Goal: Information Seeking & Learning: Learn about a topic

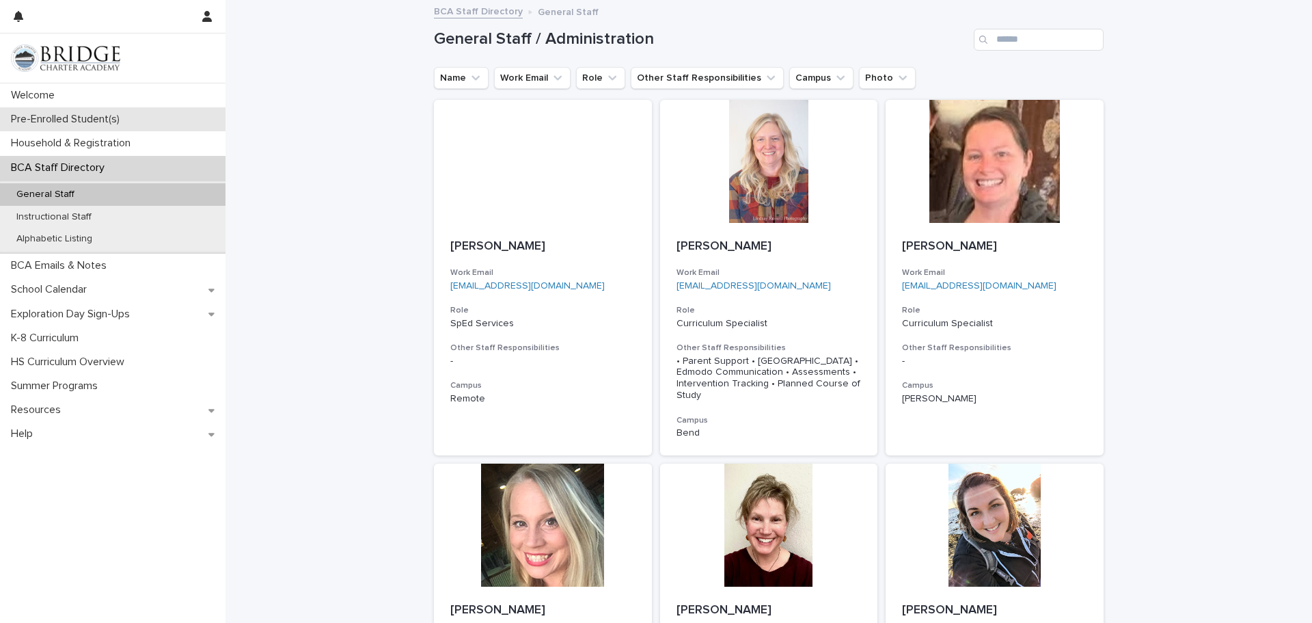
click at [87, 126] on div "Pre-Enrolled Student(s)" at bounding box center [113, 119] width 226 height 24
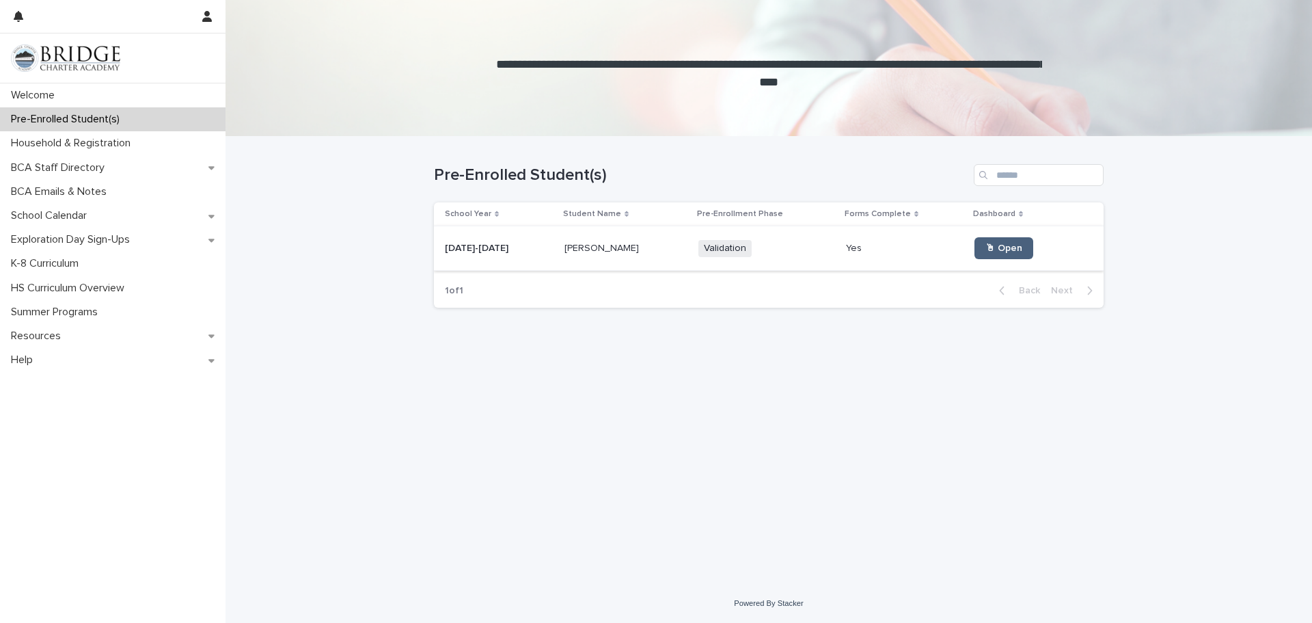
click at [991, 248] on span "🖱 Open" at bounding box center [1004, 248] width 37 height 10
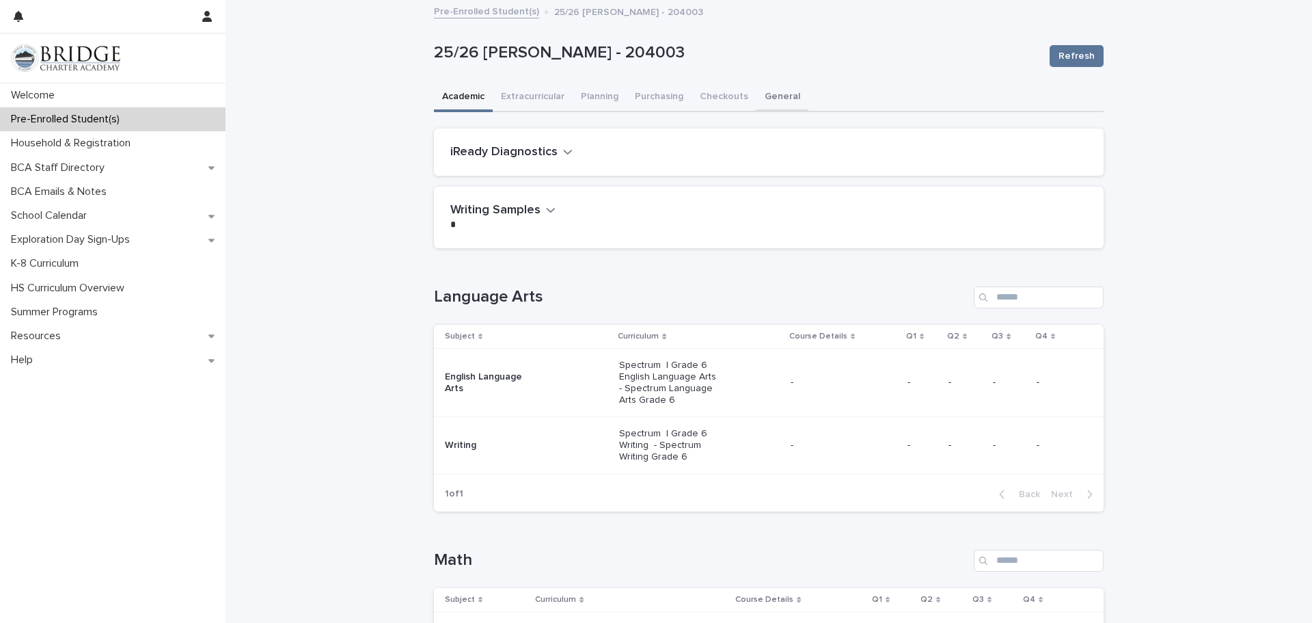
click at [787, 98] on button "General" at bounding box center [783, 97] width 52 height 29
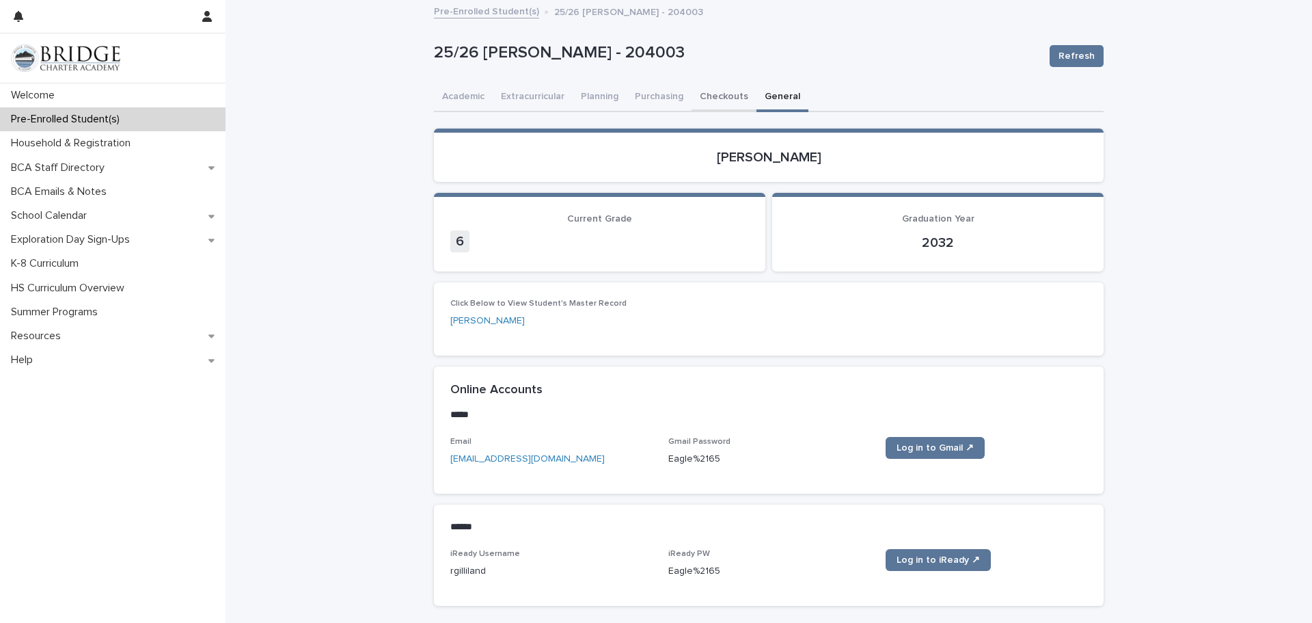
click at [716, 98] on button "Checkouts" at bounding box center [724, 97] width 65 height 29
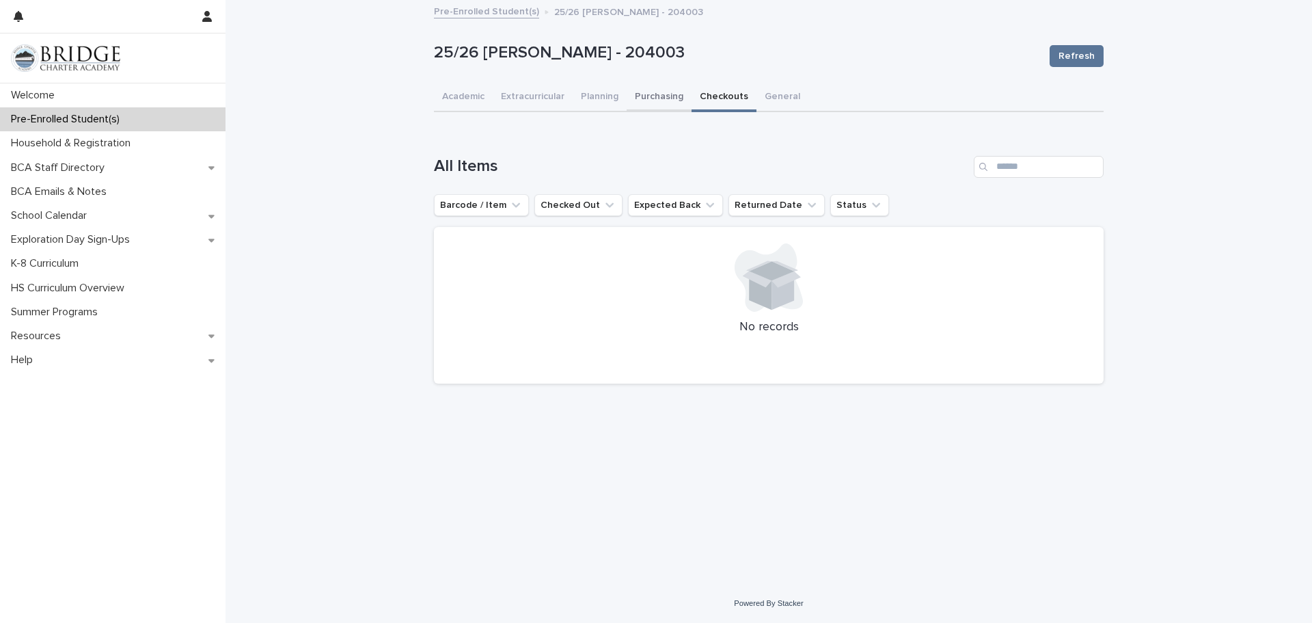
click at [647, 94] on button "Purchasing" at bounding box center [659, 97] width 65 height 29
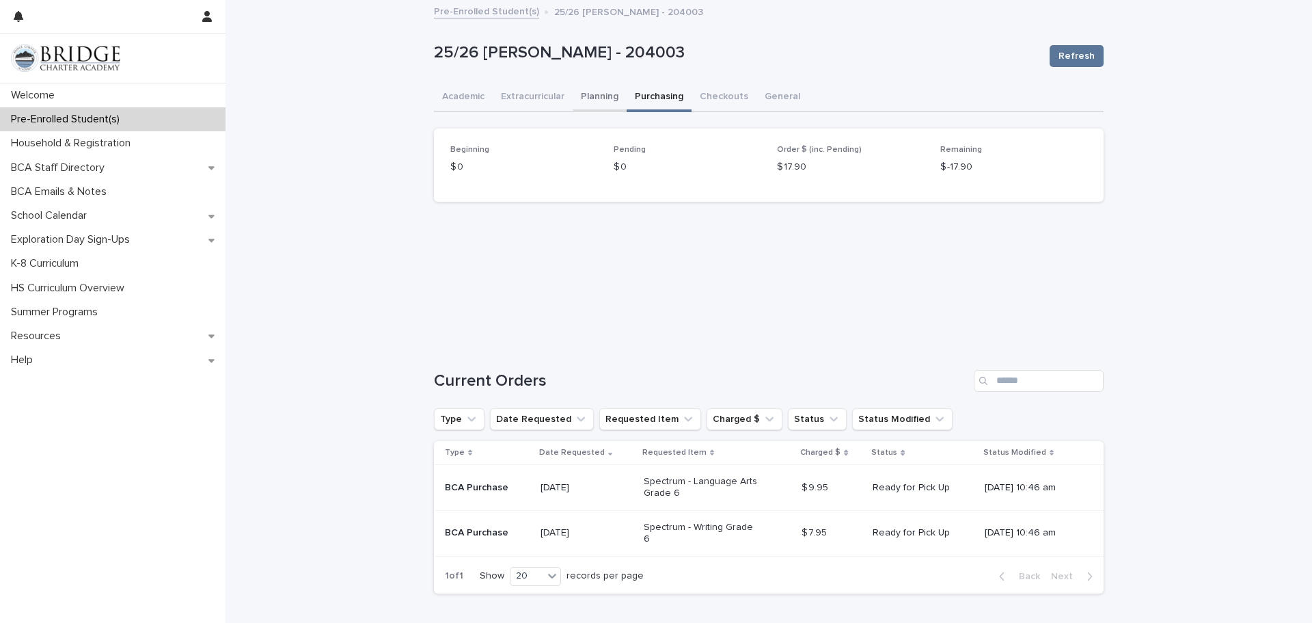
click at [609, 100] on button "Planning" at bounding box center [600, 97] width 54 height 29
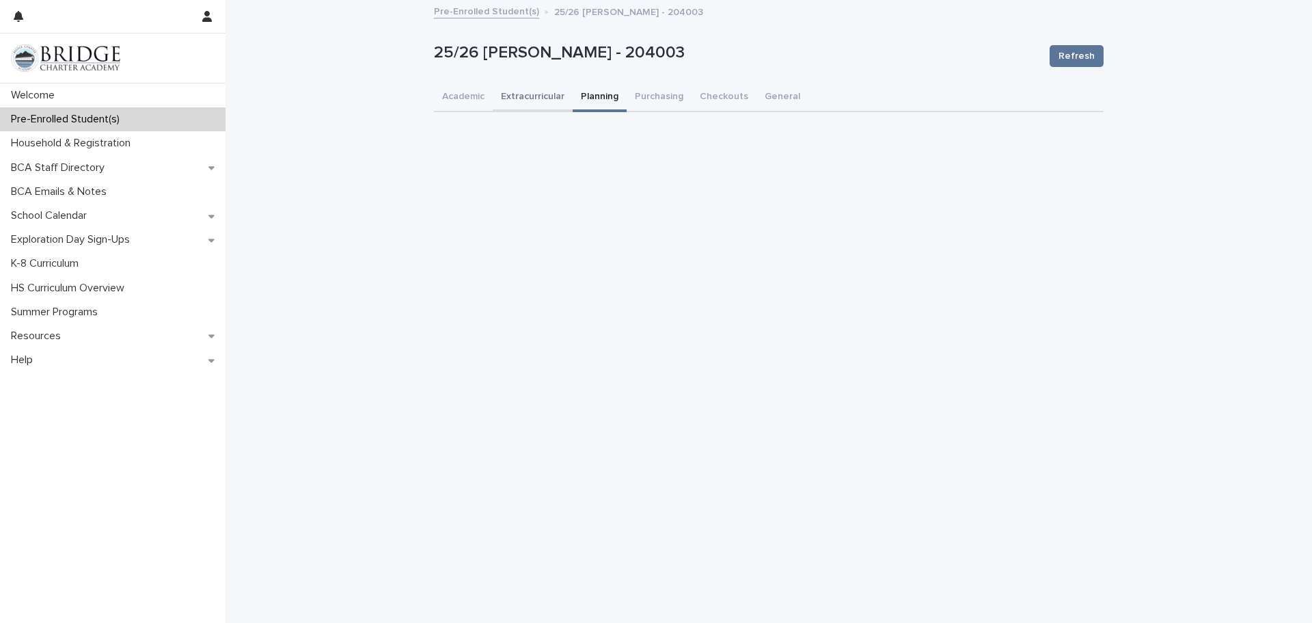
click at [542, 97] on button "Extracurricular" at bounding box center [533, 97] width 80 height 29
click at [479, 99] on button "Academic" at bounding box center [463, 97] width 59 height 29
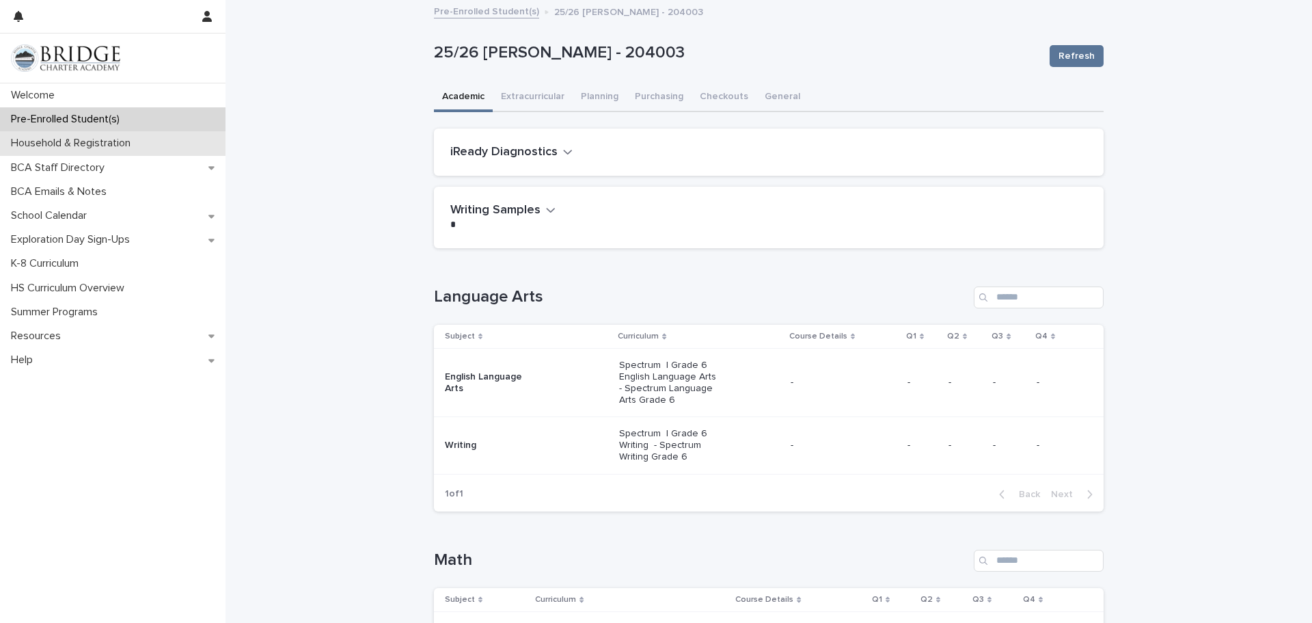
click at [107, 149] on p "Household & Registration" at bounding box center [73, 143] width 136 height 13
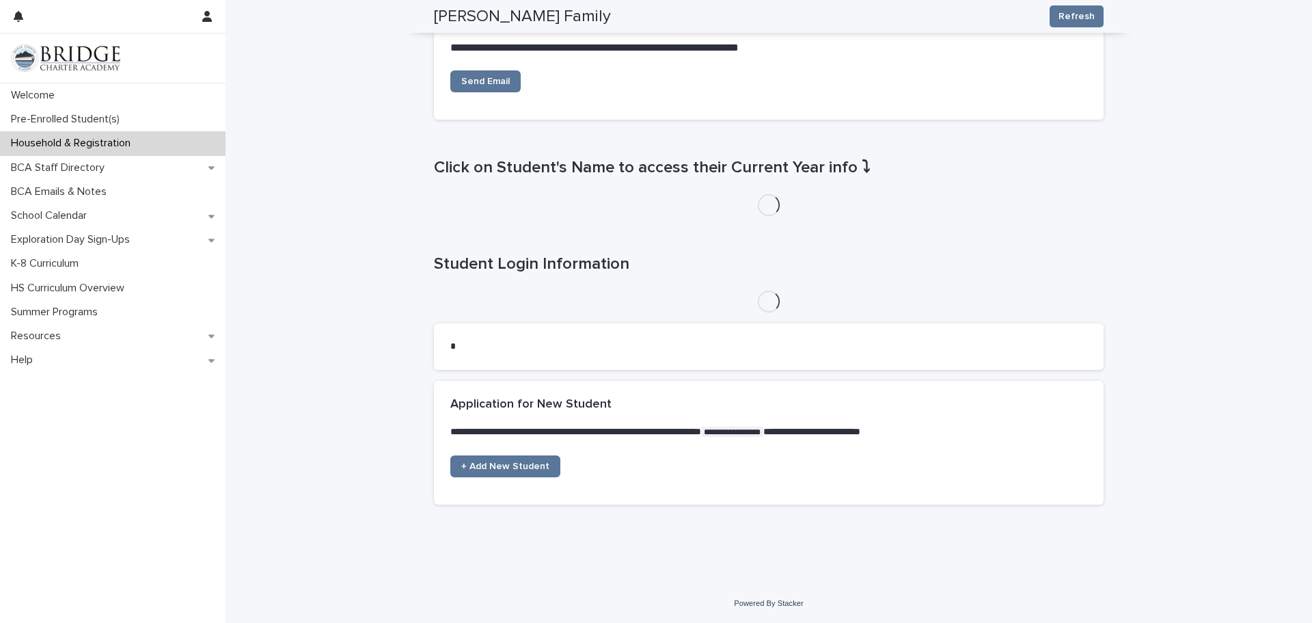
scroll to position [570, 0]
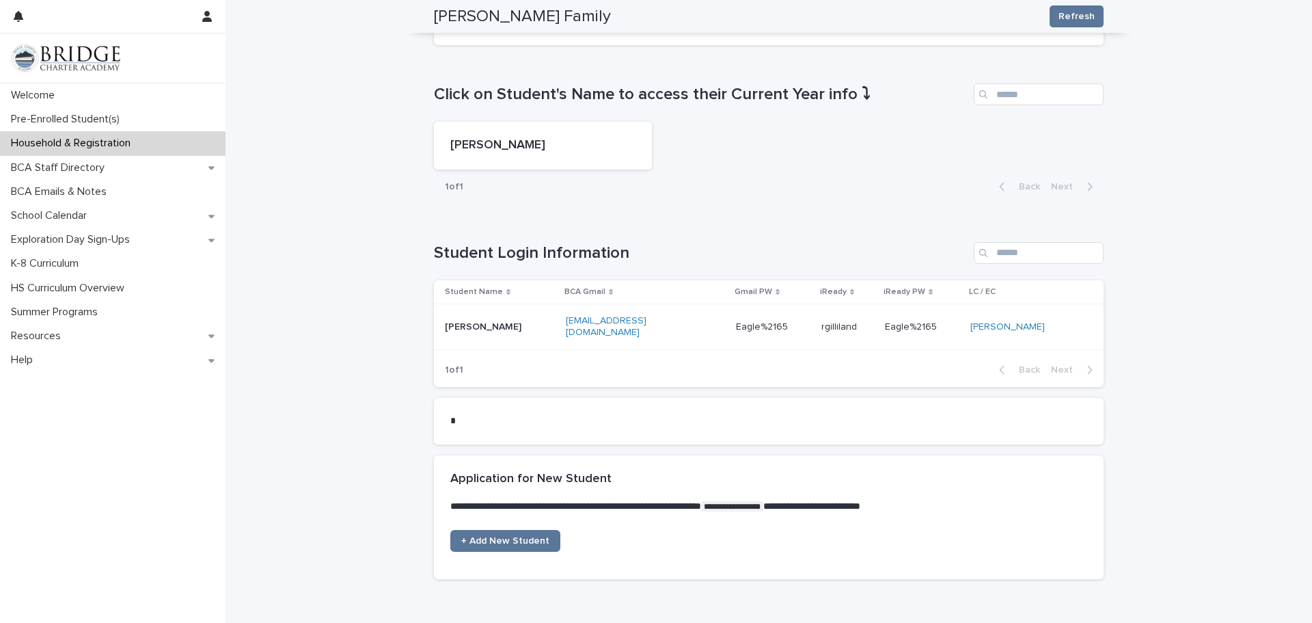
click at [468, 333] on div "[PERSON_NAME]" at bounding box center [500, 327] width 110 height 23
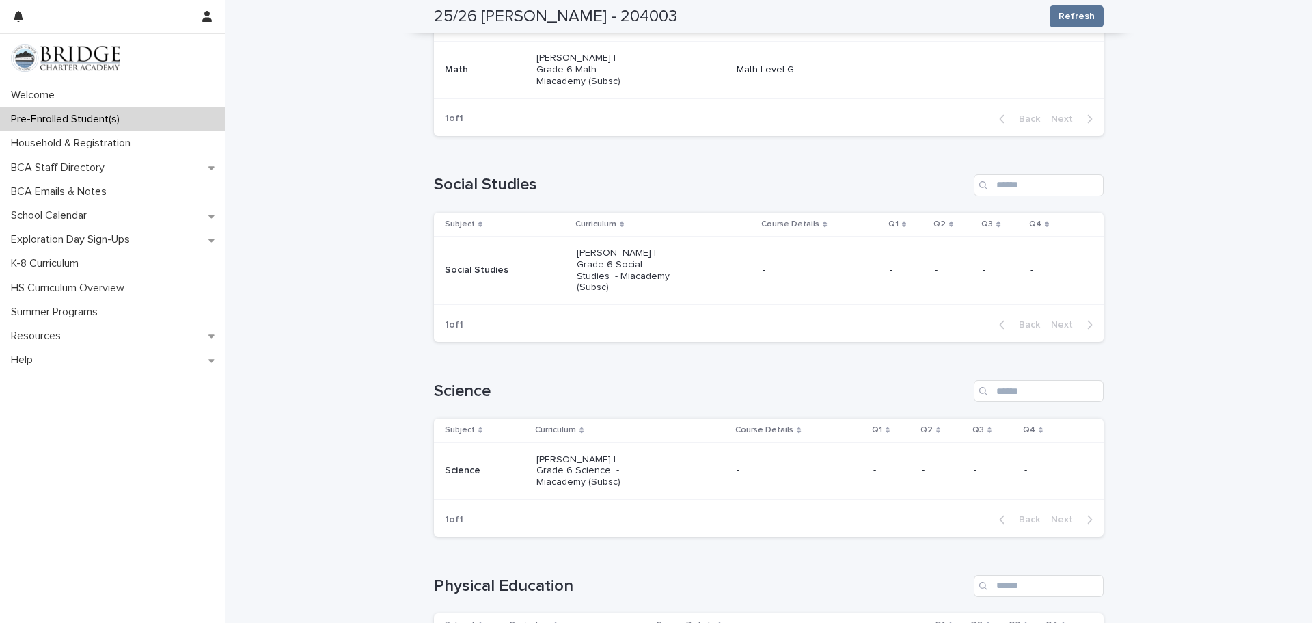
scroll to position [638, 0]
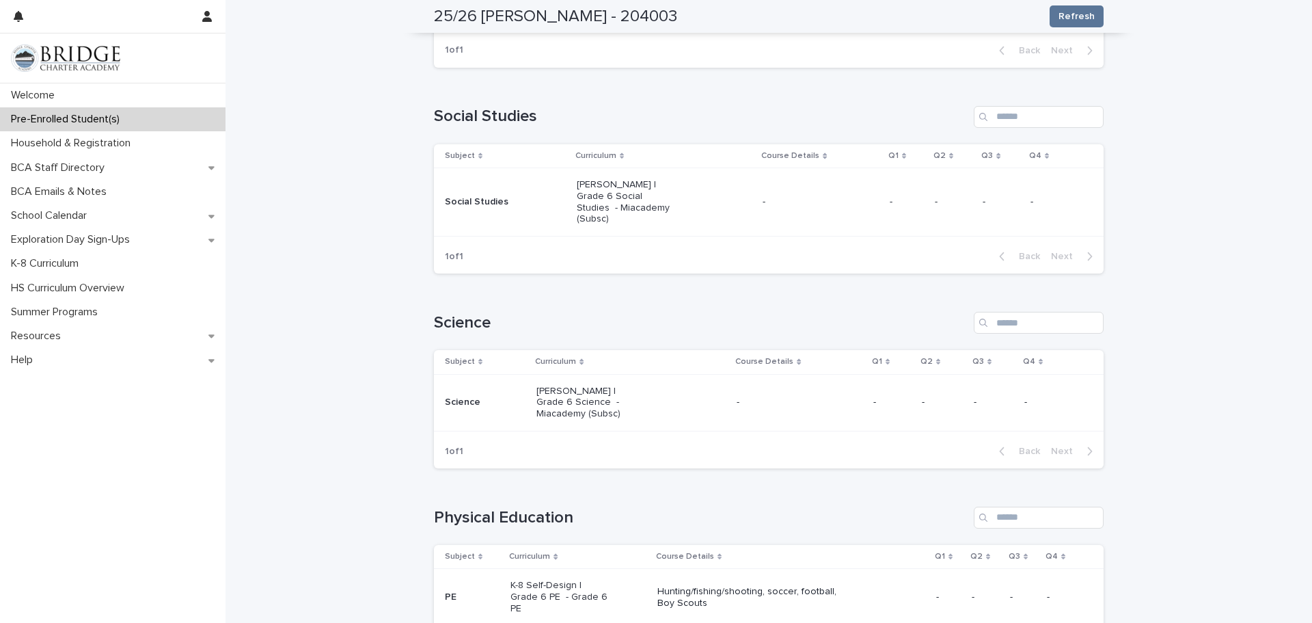
click at [74, 122] on p "Pre-Enrolled Student(s)" at bounding box center [67, 119] width 125 height 13
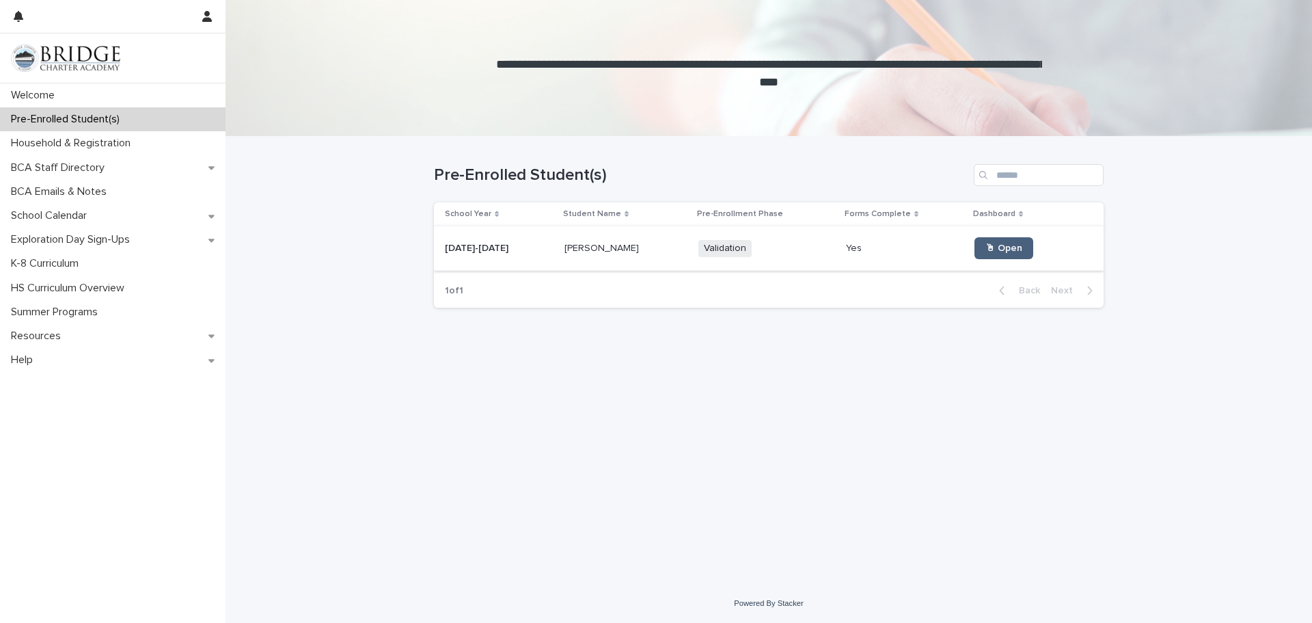
click at [988, 247] on span "🖱 Open" at bounding box center [1004, 248] width 37 height 10
